Goal: Navigation & Orientation: Find specific page/section

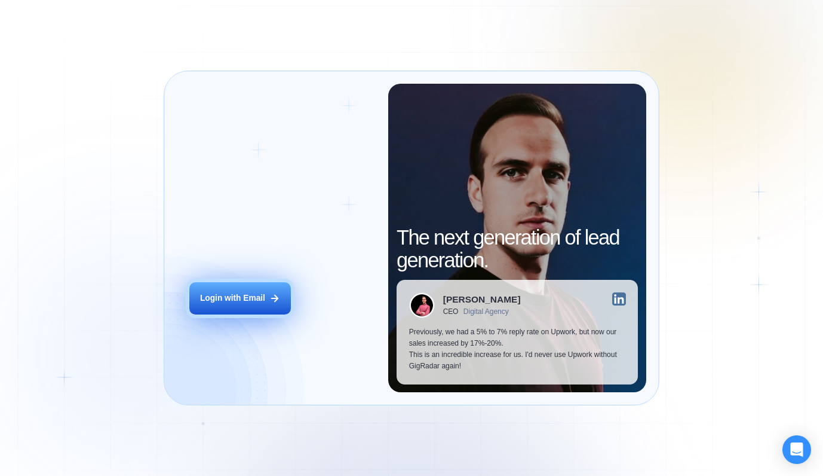
click at [243, 297] on div "Login with Email" at bounding box center [232, 298] width 65 height 11
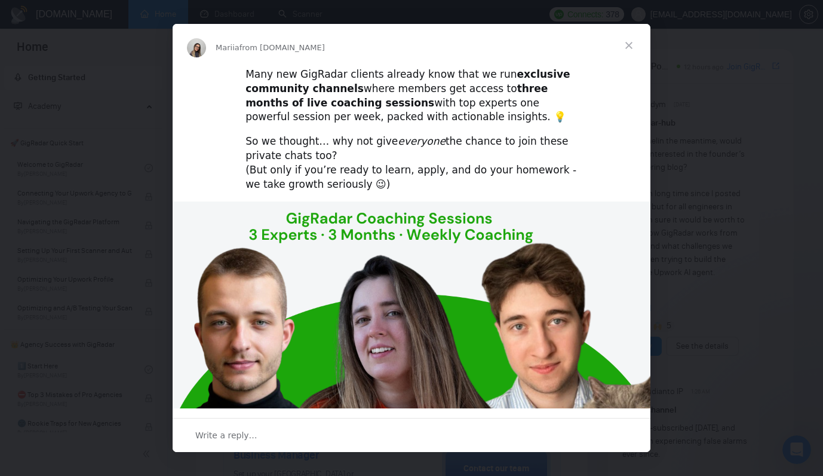
click at [629, 42] on span "Close" at bounding box center [629, 45] width 43 height 43
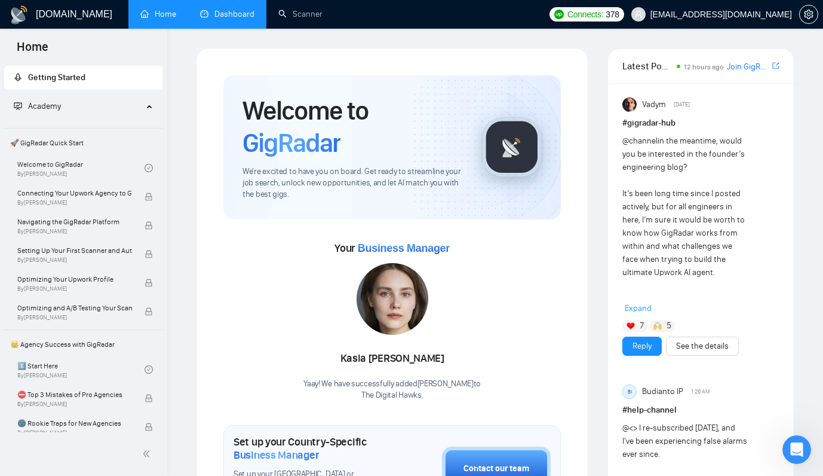
click at [223, 13] on link "Dashboard" at bounding box center [227, 14] width 54 height 10
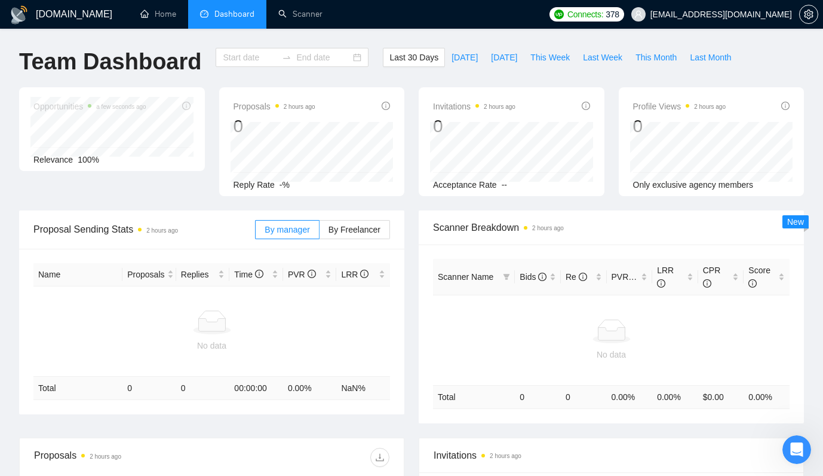
type input "[DATE]"
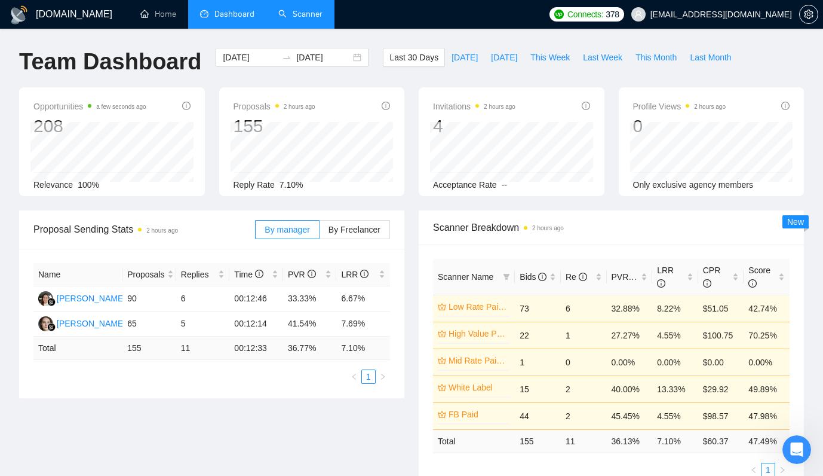
click at [313, 17] on link "Scanner" at bounding box center [300, 14] width 44 height 10
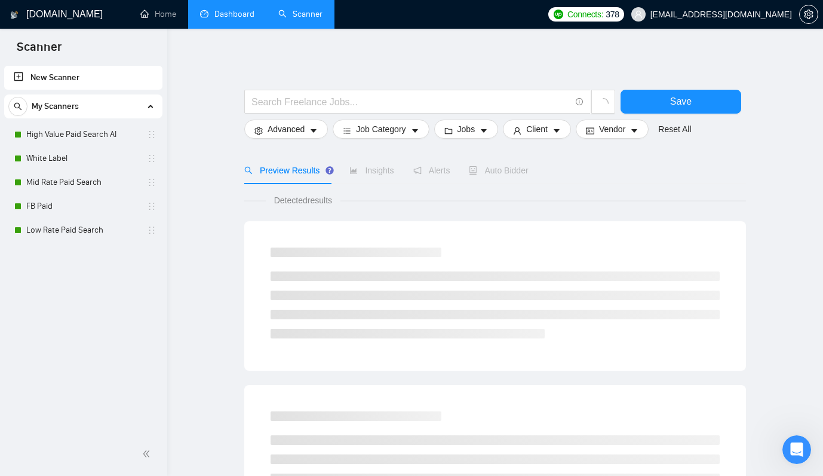
click at [220, 19] on link "Dashboard" at bounding box center [227, 14] width 54 height 10
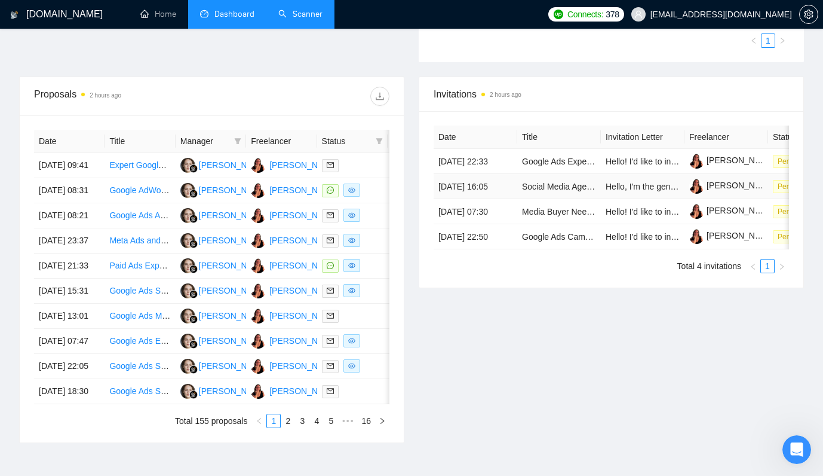
scroll to position [400, 0]
